Goal: Information Seeking & Learning: Learn about a topic

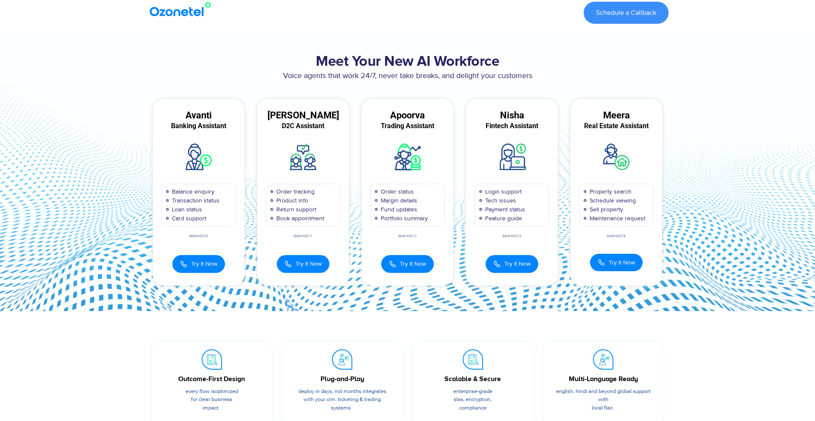
click at [365, 74] on p "Voice agents that work 24/7, never take breaks, and delight your customers" at bounding box center [408, 75] width 522 height 11
click at [365, 56] on h2 "Meet Your New AI Workforce" at bounding box center [408, 62] width 522 height 17
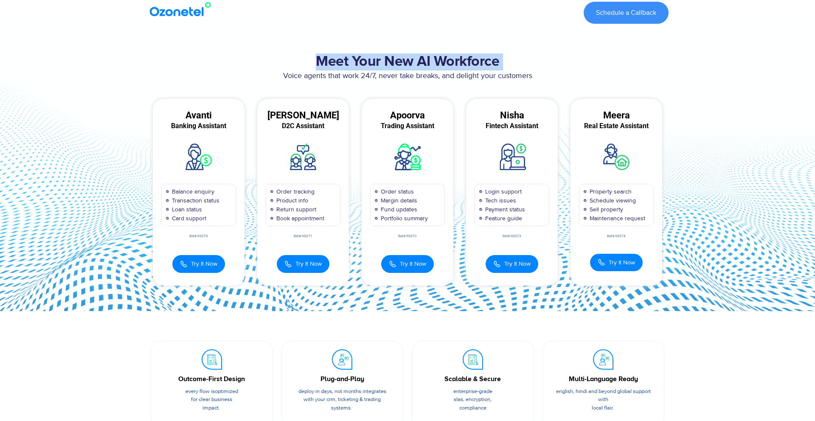
click at [365, 56] on h2 "Meet Your New AI Workforce" at bounding box center [408, 62] width 522 height 17
click at [374, 79] on p "Voice agents that work 24/7, never take breaks, and delight your customers" at bounding box center [408, 75] width 522 height 11
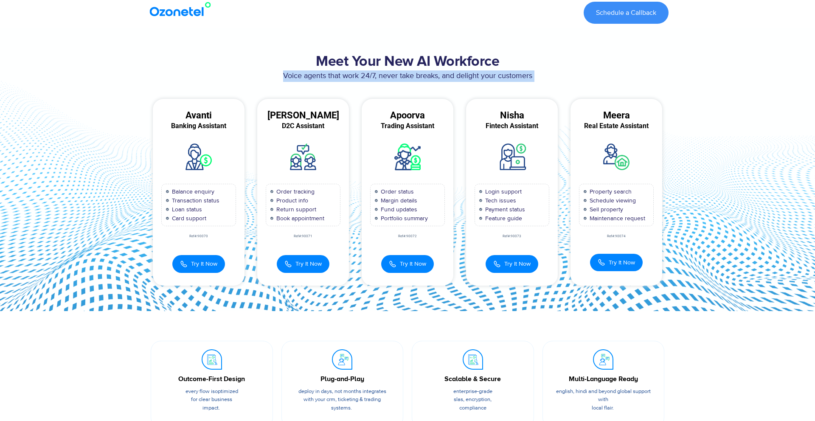
click at [569, 79] on p "Voice agents that work 24/7, never take breaks, and delight your customers" at bounding box center [408, 75] width 522 height 11
drag, startPoint x: 514, startPoint y: 76, endPoint x: 312, endPoint y: 62, distance: 202.7
click at [312, 62] on div "Meet Your New AI Workforce Voice agents that work 24/7, never take breaks, and …" at bounding box center [407, 169] width 531 height 240
click at [313, 62] on h2 "Meet Your New AI Workforce" at bounding box center [408, 62] width 522 height 17
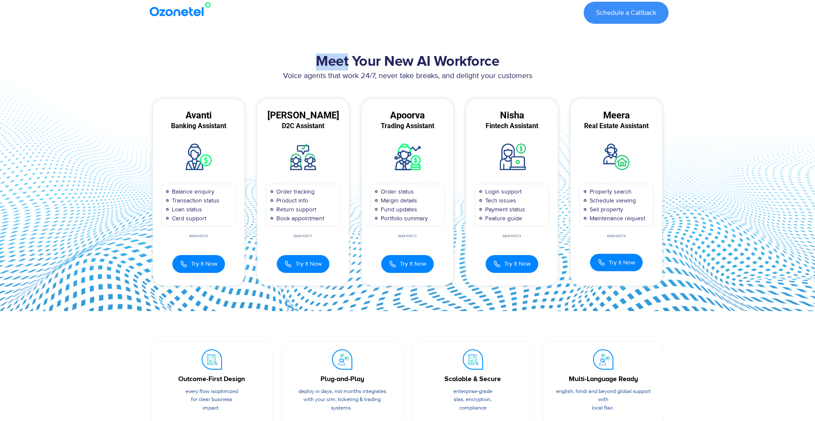
click at [313, 62] on h2 "Meet Your New AI Workforce" at bounding box center [408, 62] width 522 height 17
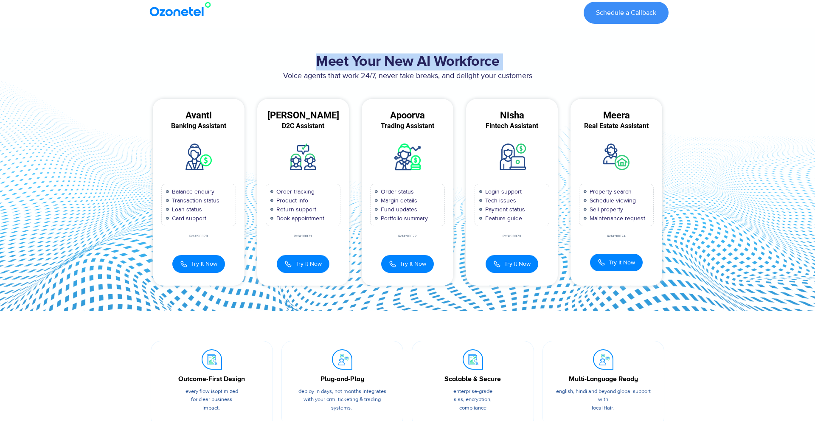
click at [313, 62] on h2 "Meet Your New AI Workforce" at bounding box center [408, 62] width 522 height 17
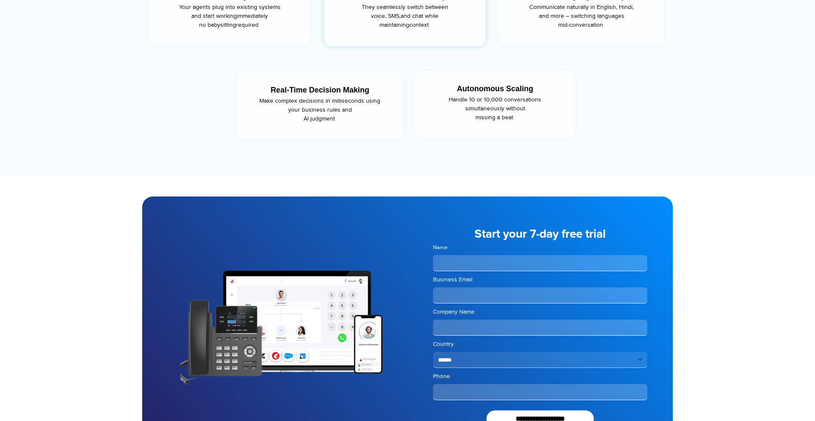
scroll to position [610, 0]
